Goal: Transaction & Acquisition: Purchase product/service

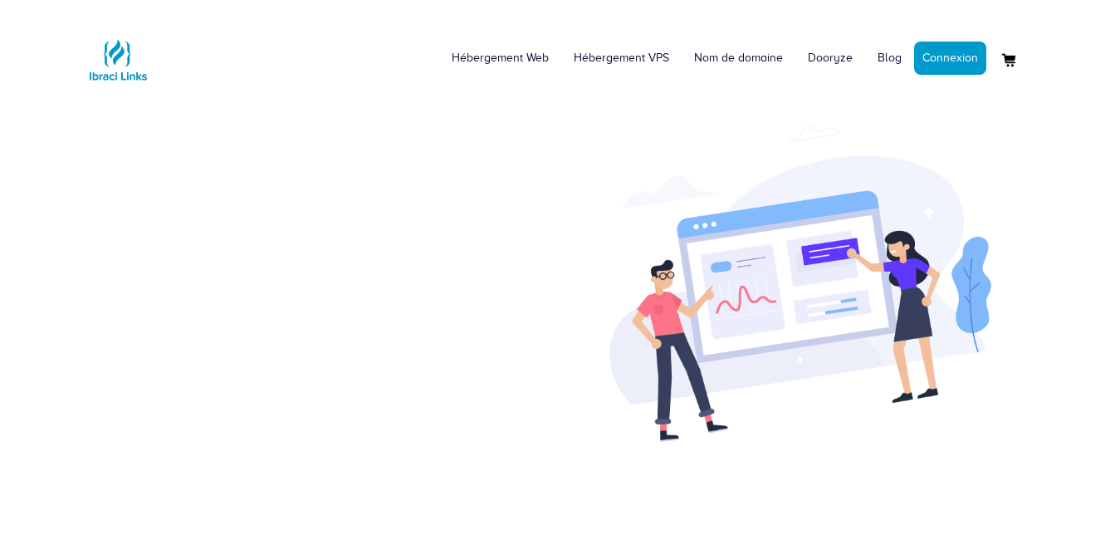
scroll to position [743, 0]
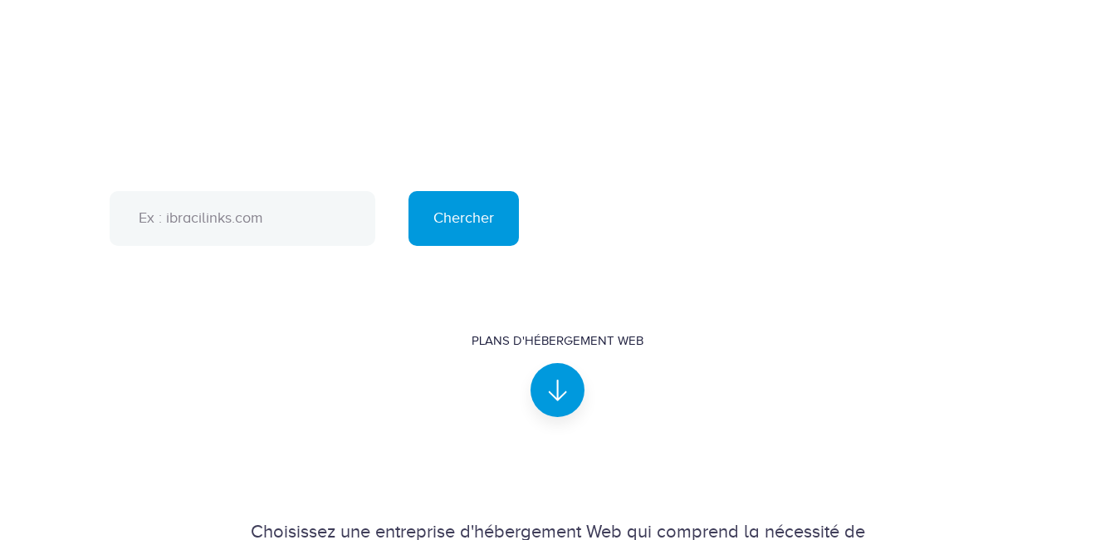
drag, startPoint x: 260, startPoint y: 253, endPoint x: 258, endPoint y: 265, distance: 11.7
click at [259, 246] on input "text" at bounding box center [243, 218] width 266 height 55
click at [258, 246] on input "text" at bounding box center [243, 218] width 266 height 55
type input "sofamm.org"
click at [408, 191] on input "Chercher" at bounding box center [463, 218] width 110 height 55
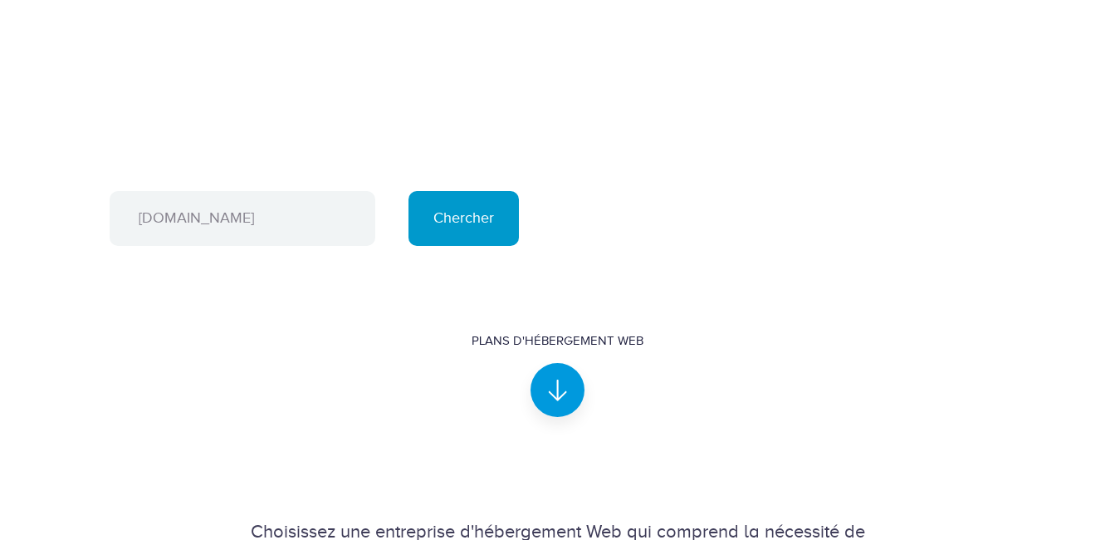
click at [428, 246] on input "Chercher" at bounding box center [463, 218] width 110 height 55
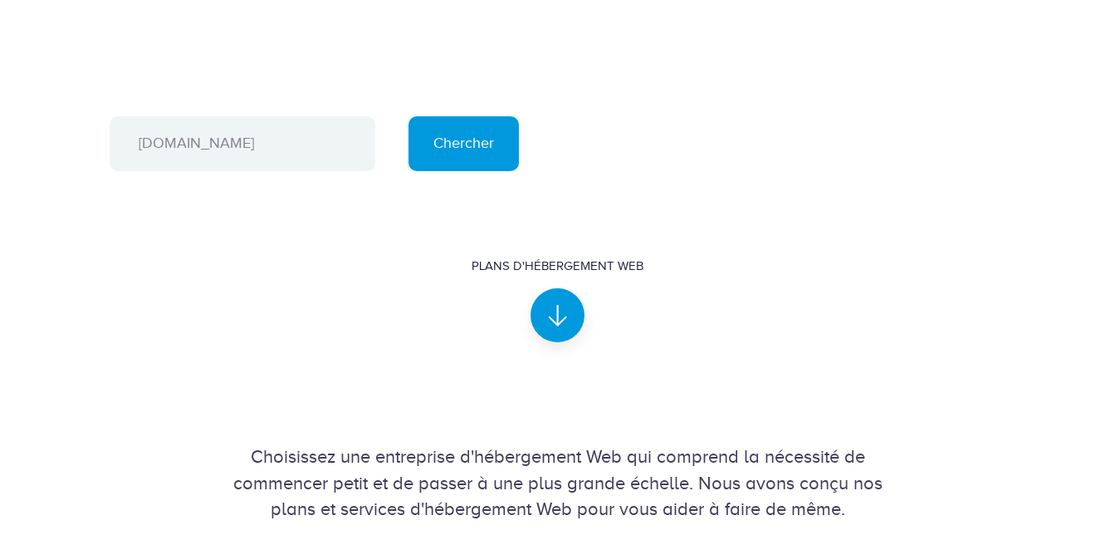
scroll to position [834, 0]
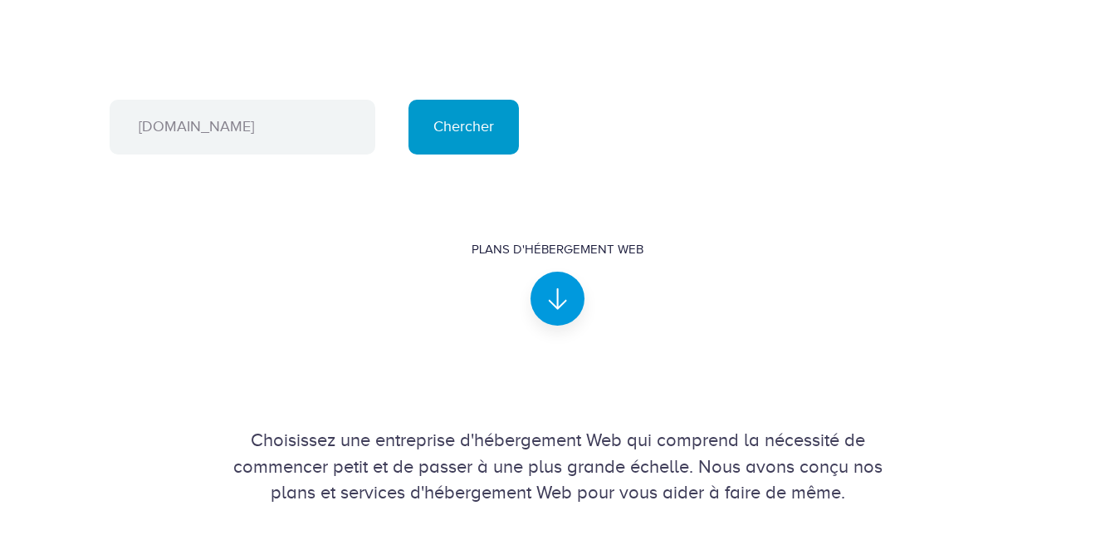
click at [485, 154] on input "Chercher" at bounding box center [463, 127] width 110 height 55
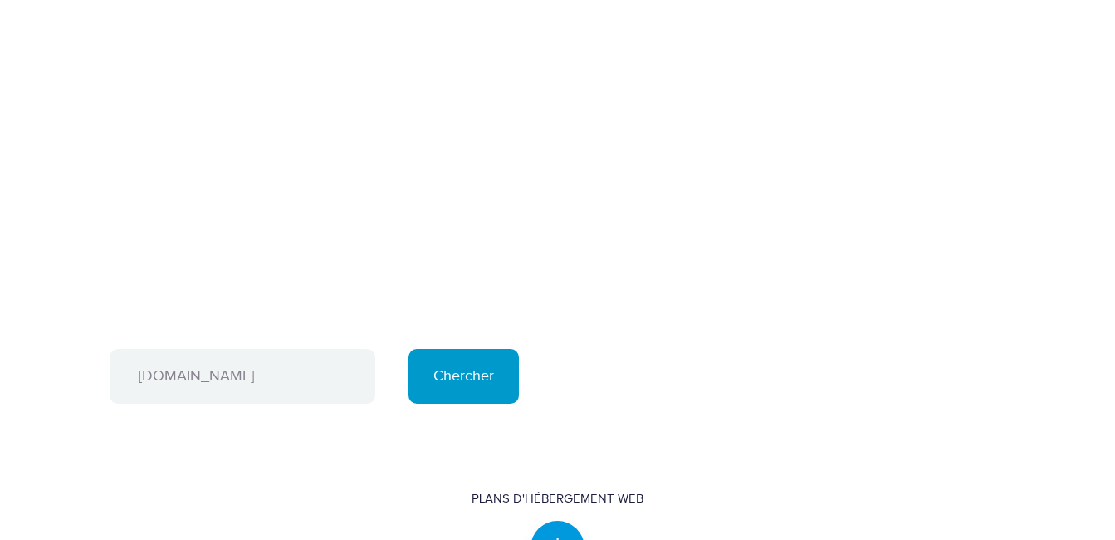
scroll to position [751, 0]
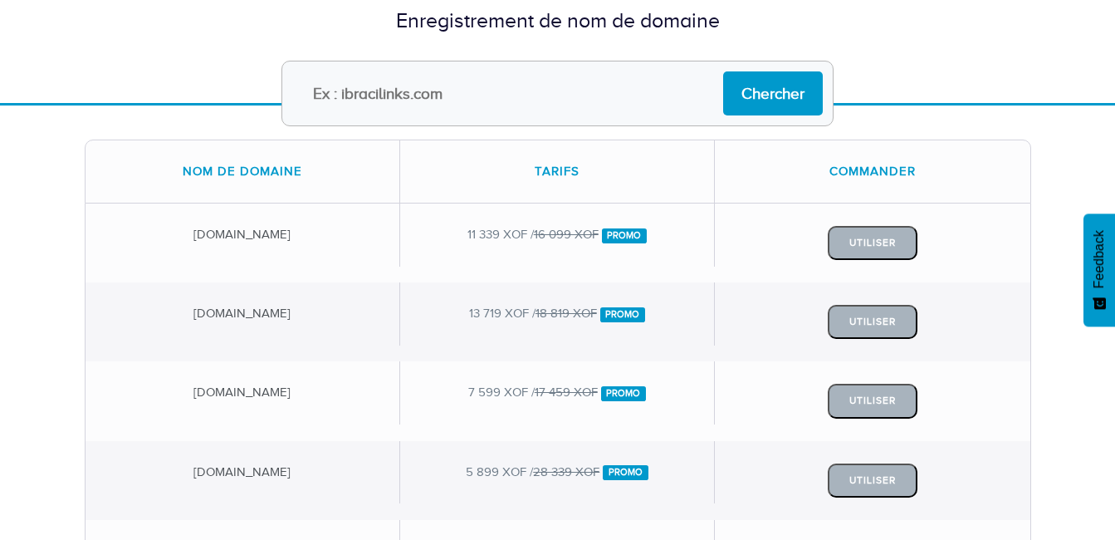
scroll to position [161, 0]
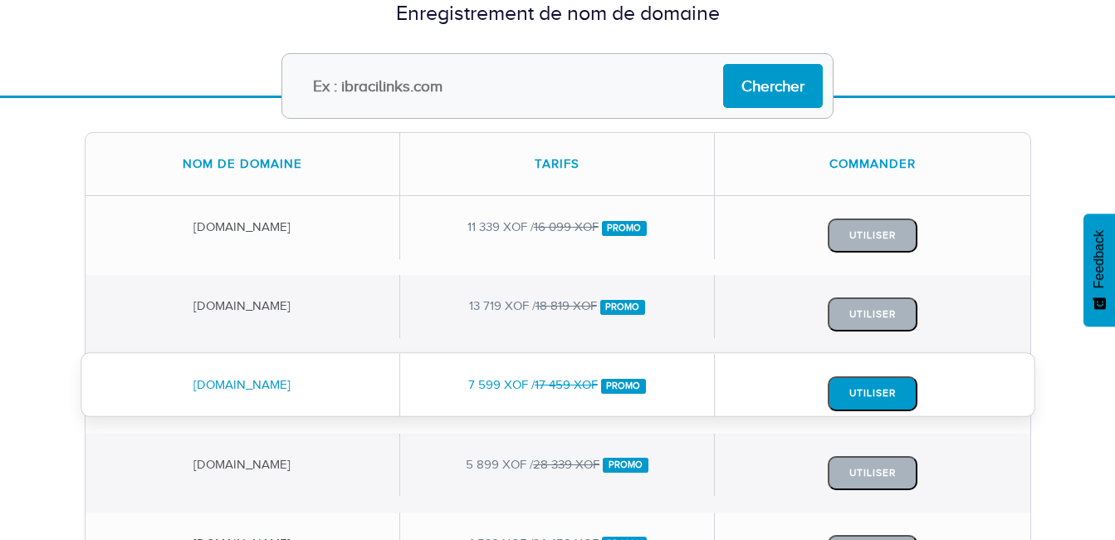
click at [870, 396] on button "Utiliser" at bounding box center [873, 393] width 90 height 34
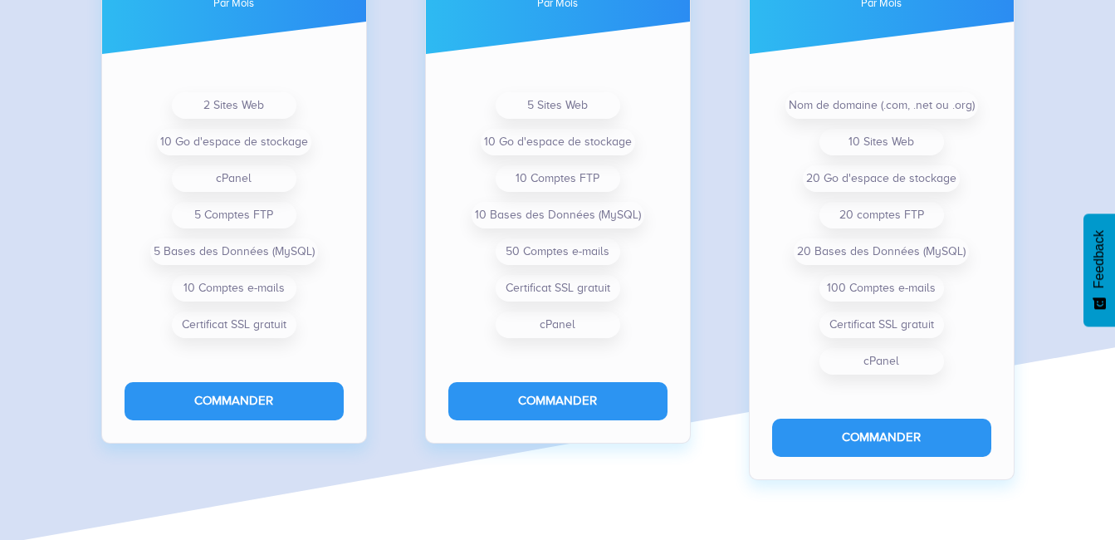
scroll to position [1424, 0]
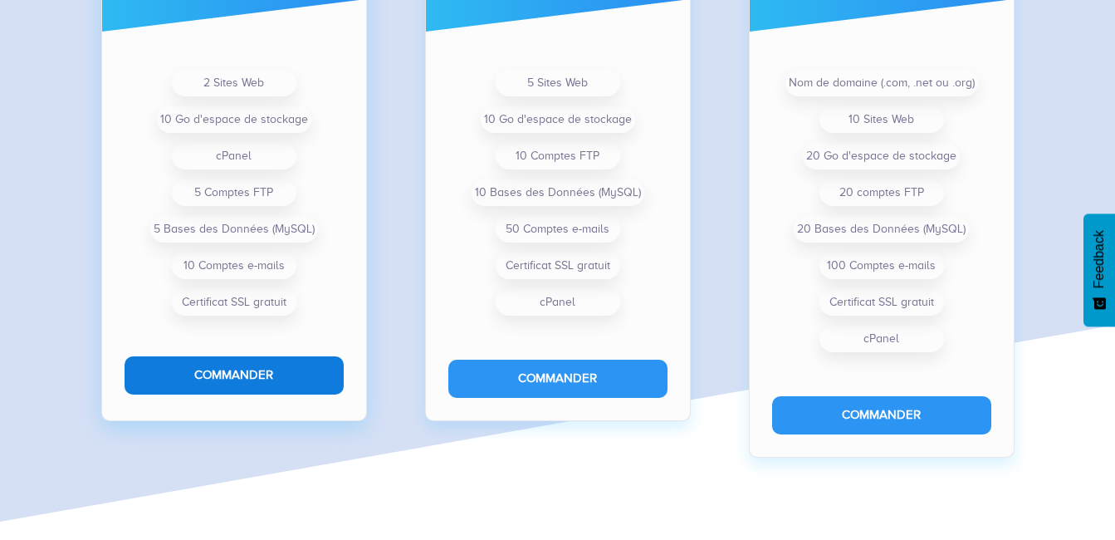
click at [268, 387] on button "Commander" at bounding box center [234, 374] width 219 height 37
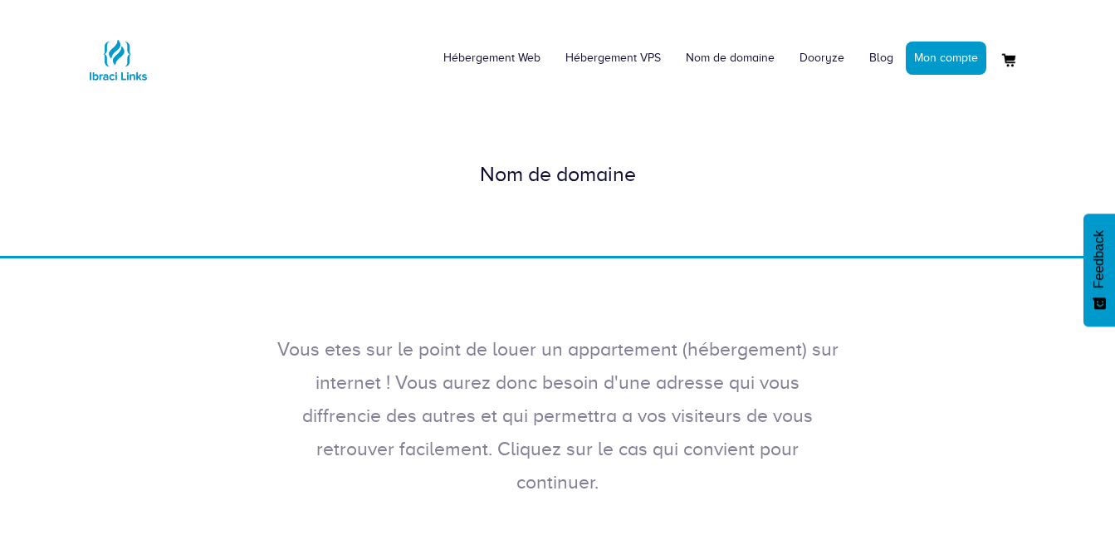
click at [556, 262] on div "Vous etes sur le point de louer un appartement (hébergement) sur internet ! Vou…" at bounding box center [557, 395] width 1115 height 274
click at [430, 243] on div "Nom de domaine" at bounding box center [557, 174] width 1115 height 163
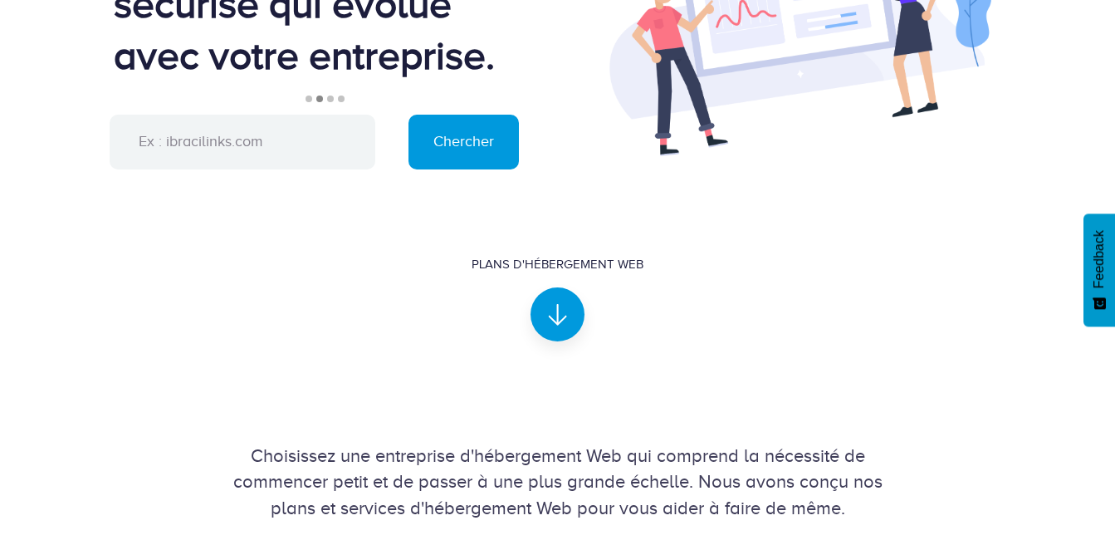
scroll to position [271, 0]
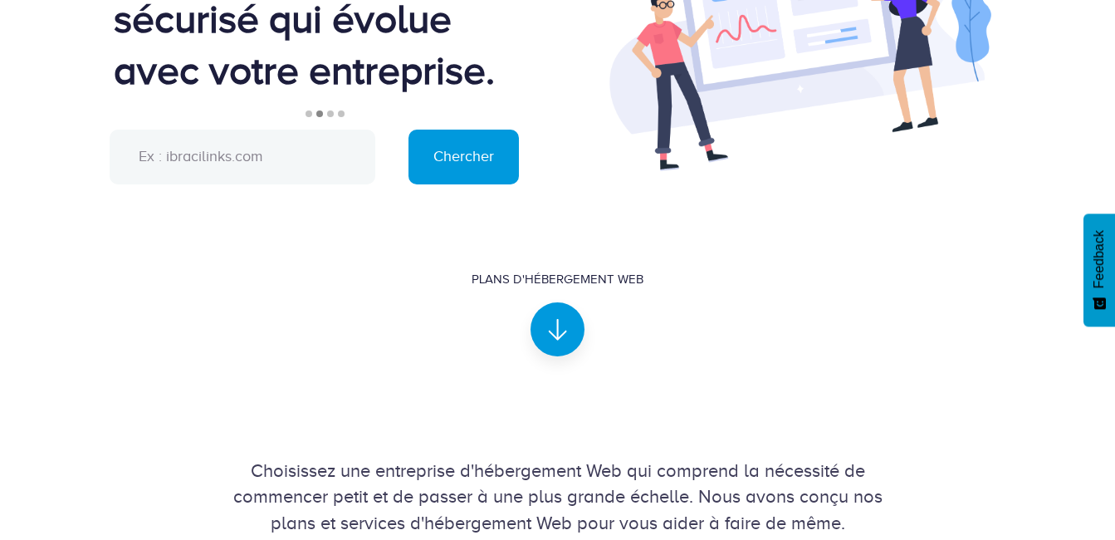
click at [197, 162] on input "text" at bounding box center [243, 157] width 266 height 55
type input "[DOMAIN_NAME]"
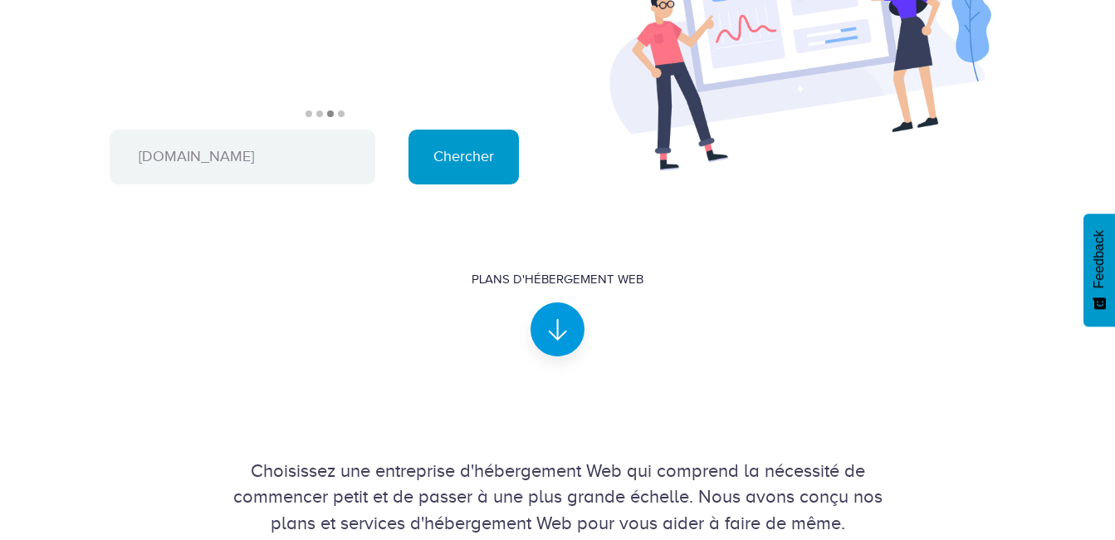
click at [435, 166] on input "Chercher" at bounding box center [463, 157] width 110 height 55
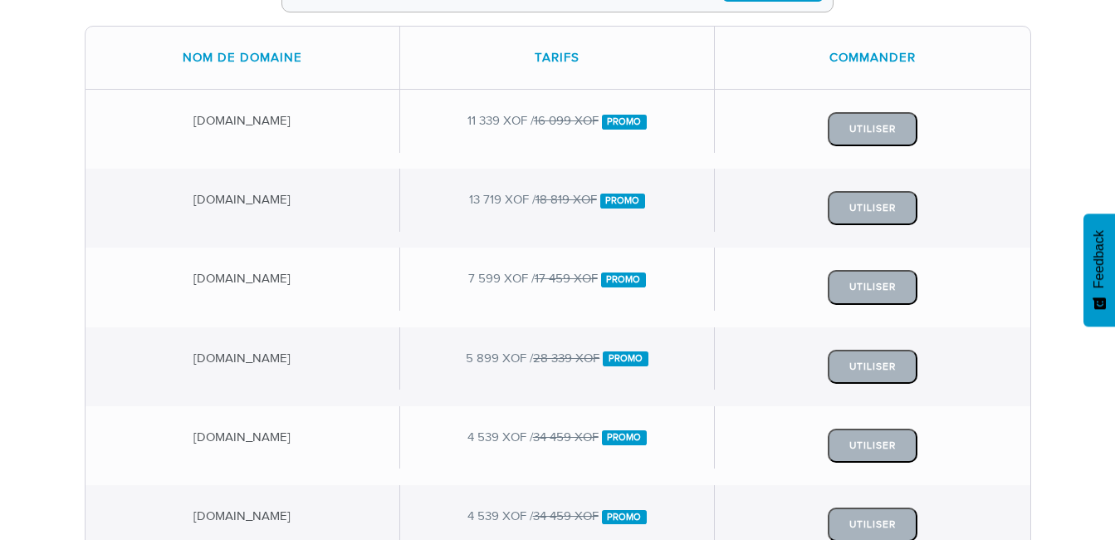
scroll to position [275, 0]
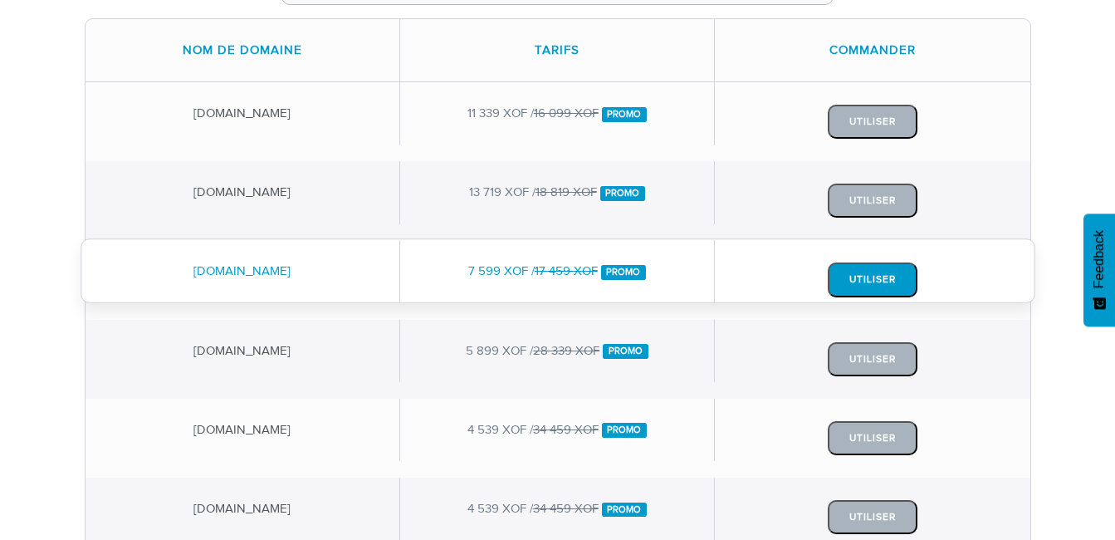
click at [858, 276] on button "Utiliser" at bounding box center [873, 279] width 90 height 34
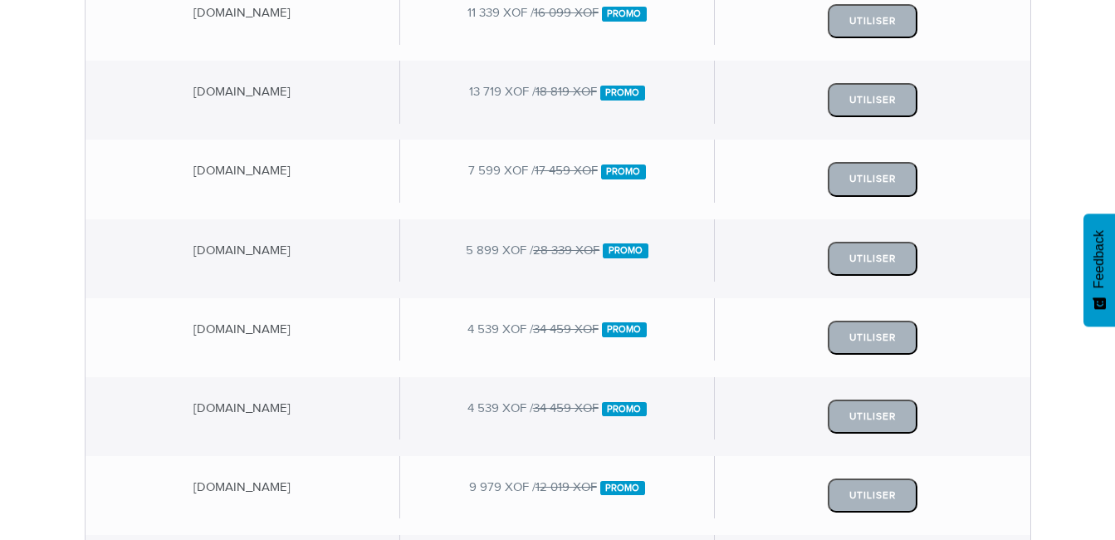
scroll to position [387, 0]
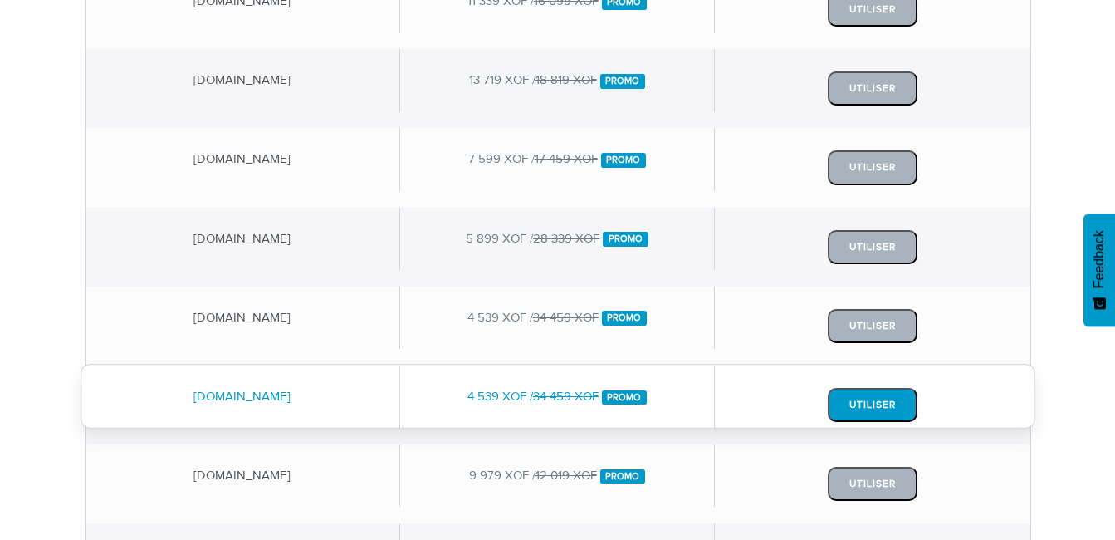
click at [861, 410] on button "Utiliser" at bounding box center [873, 405] width 90 height 34
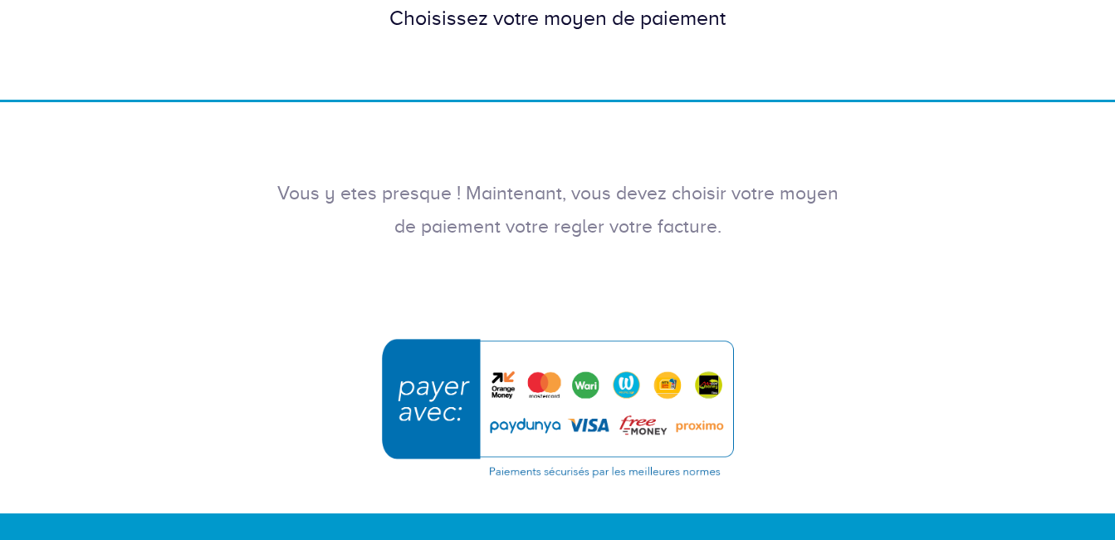
scroll to position [165, 0]
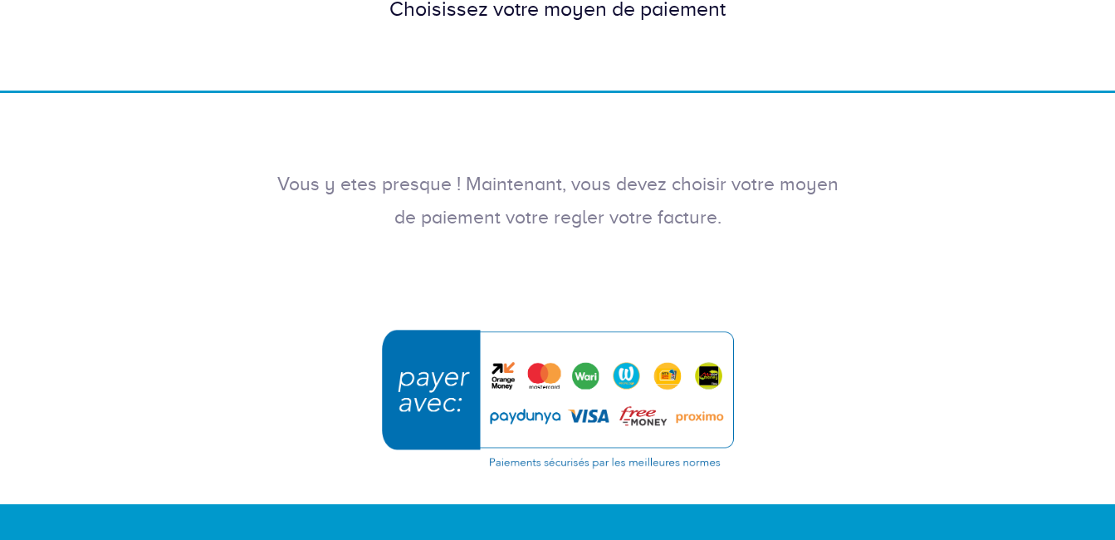
click at [498, 374] on img "submit" at bounding box center [558, 398] width 374 height 161
click at [500, 372] on img "submit" at bounding box center [558, 398] width 374 height 161
